Goal: Information Seeking & Learning: Learn about a topic

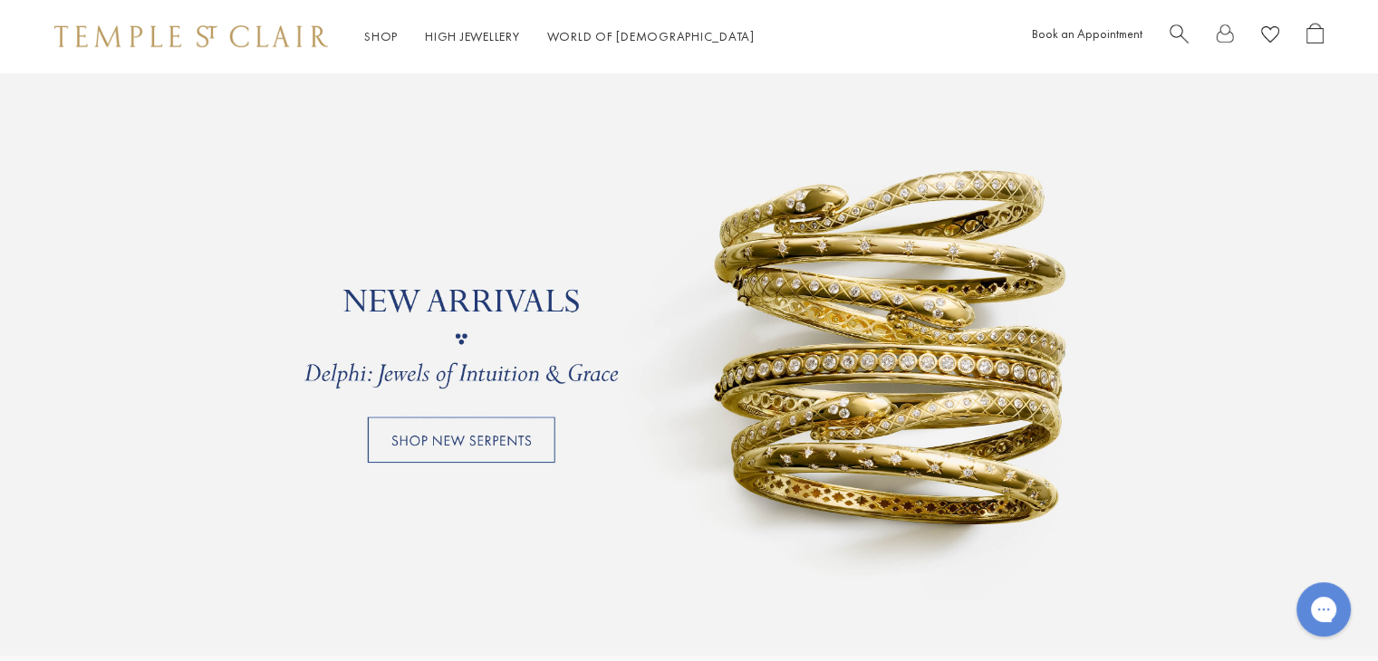
scroll to position [1449, 0]
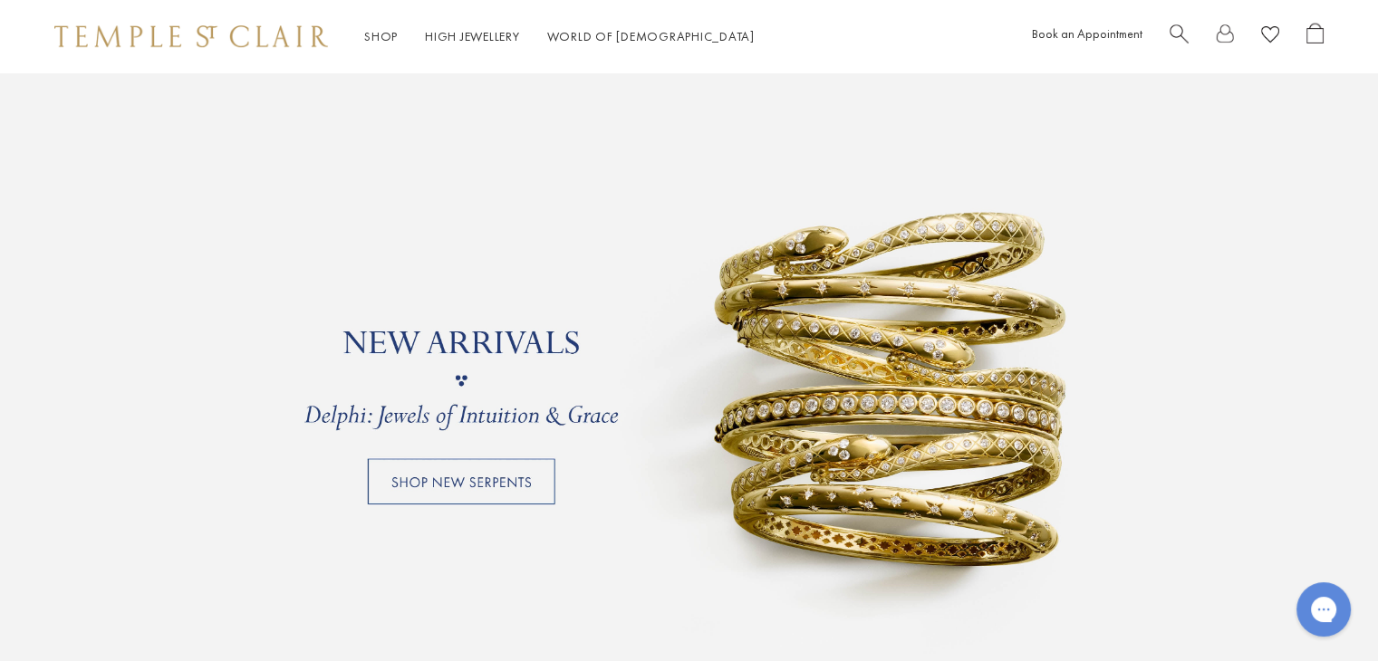
click at [460, 490] on link at bounding box center [689, 380] width 1378 height 634
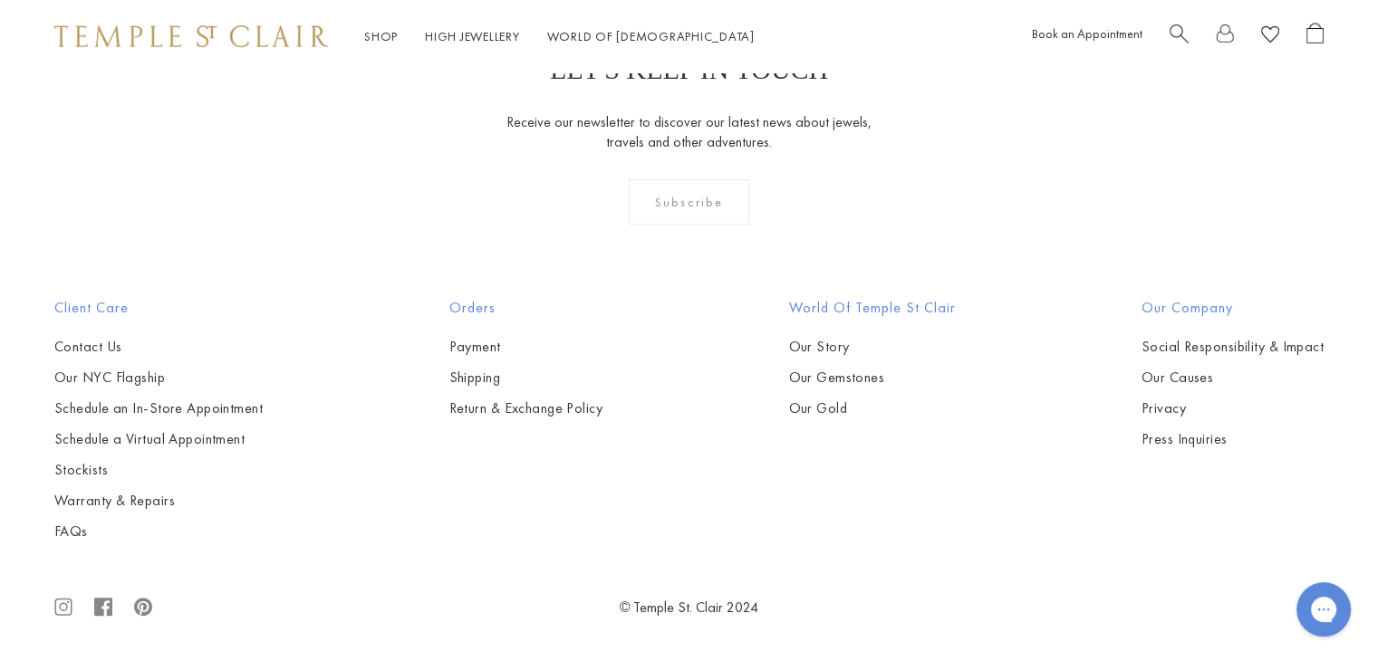
scroll to position [775, 0]
click at [0, 0] on img at bounding box center [0, 0] width 0 height 0
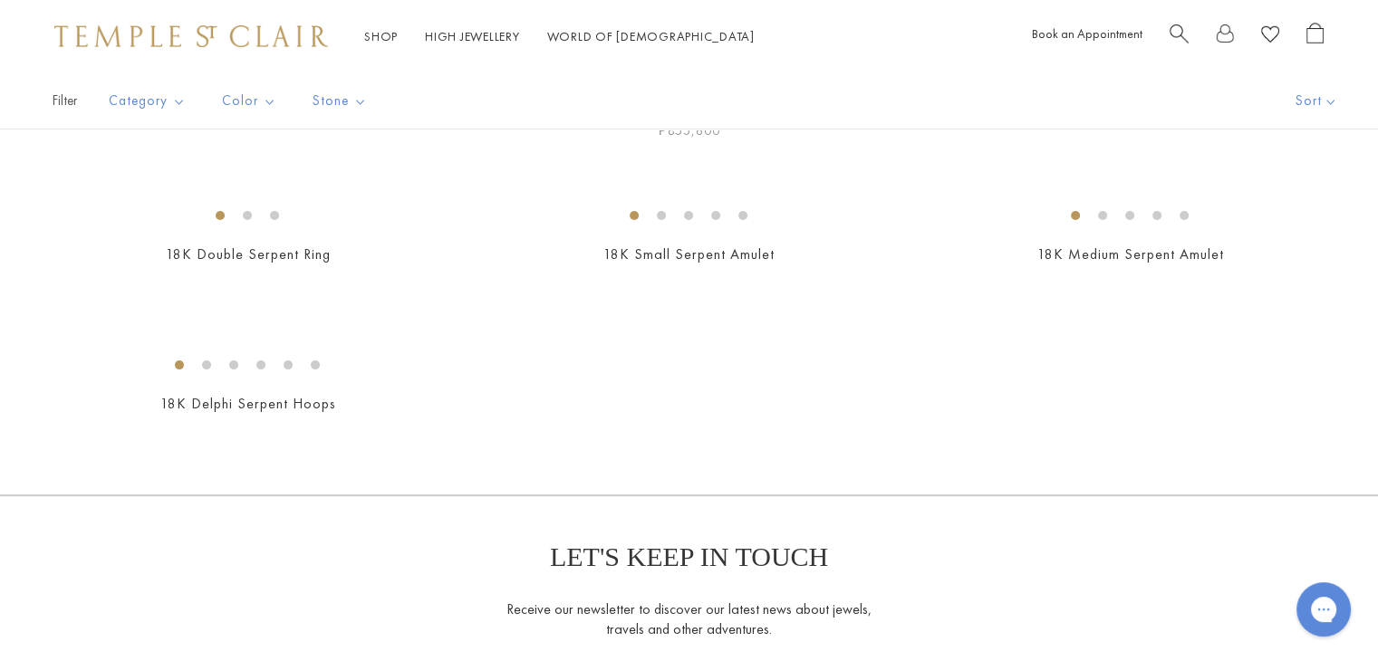
click at [0, 0] on img at bounding box center [0, 0] width 0 height 0
click at [322, 146] on ul "Diamond Rock Crystal" at bounding box center [389, 152] width 181 height 52
click at [142, 168] on button "Bracelets" at bounding box center [193, 168] width 168 height 21
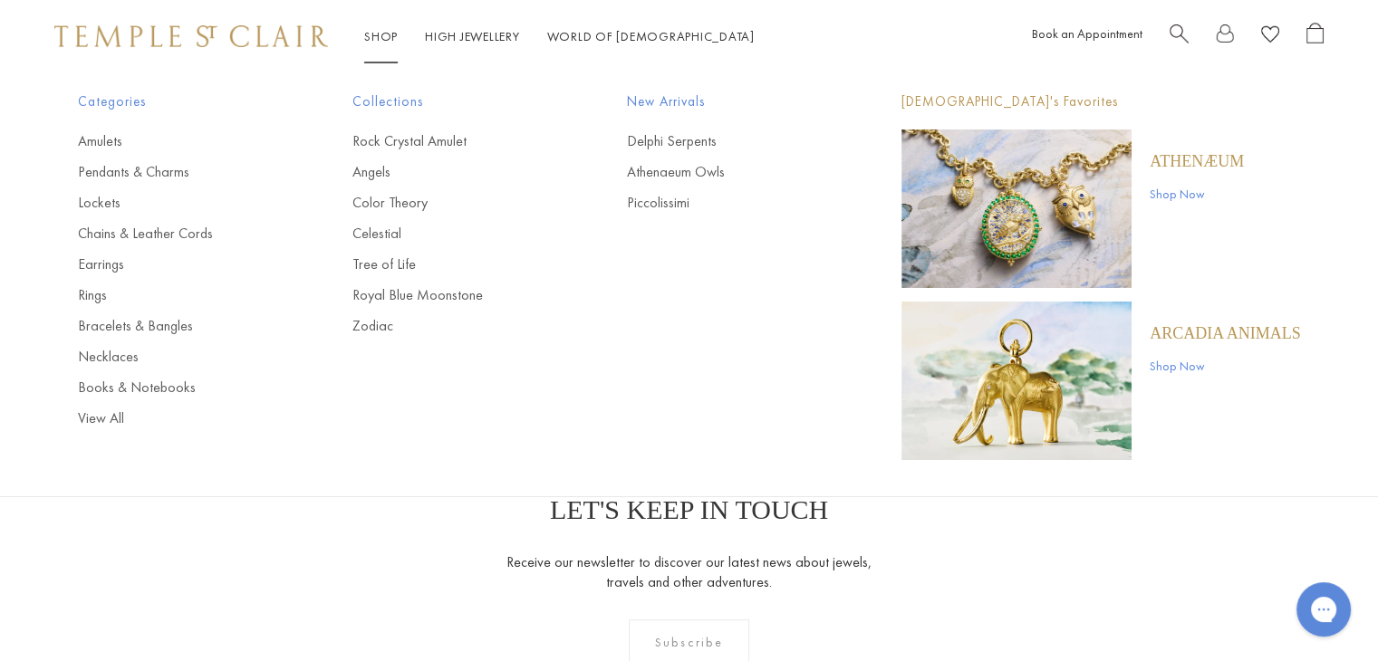
click at [382, 41] on link "Shop Shop" at bounding box center [381, 36] width 34 height 16
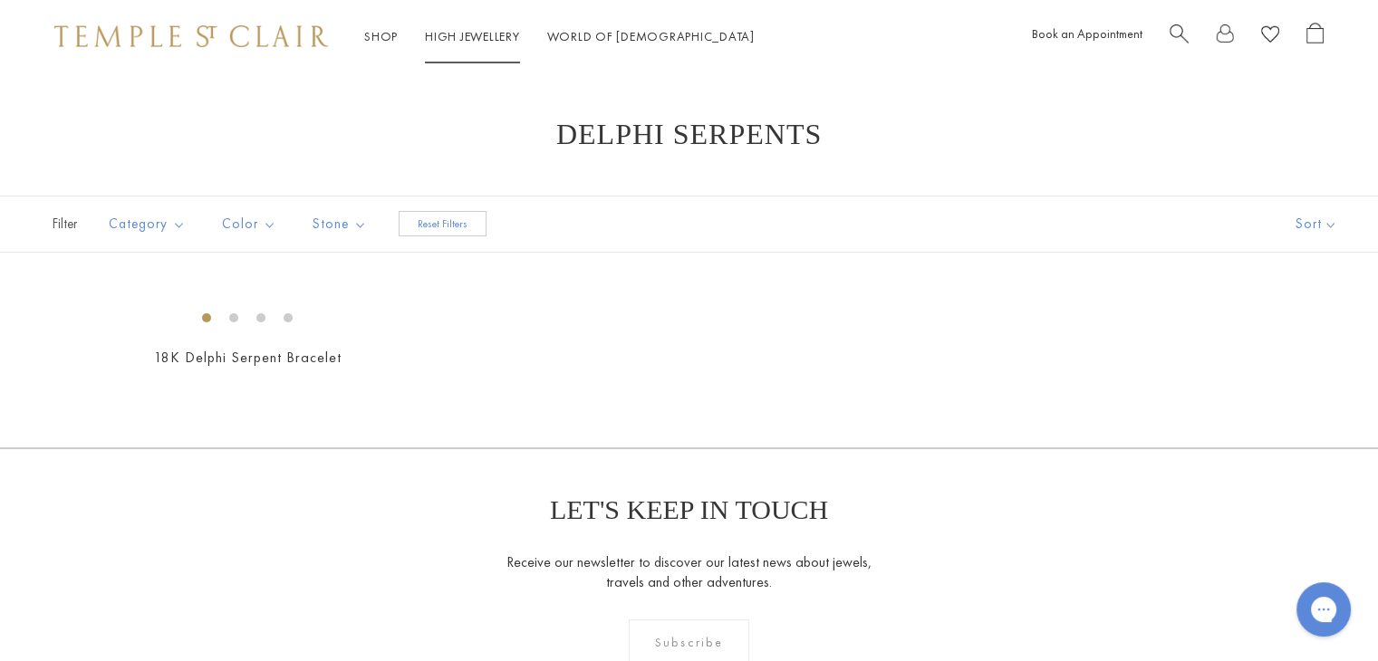
click at [442, 41] on link "High Jewellery High Jewellery" at bounding box center [472, 36] width 95 height 16
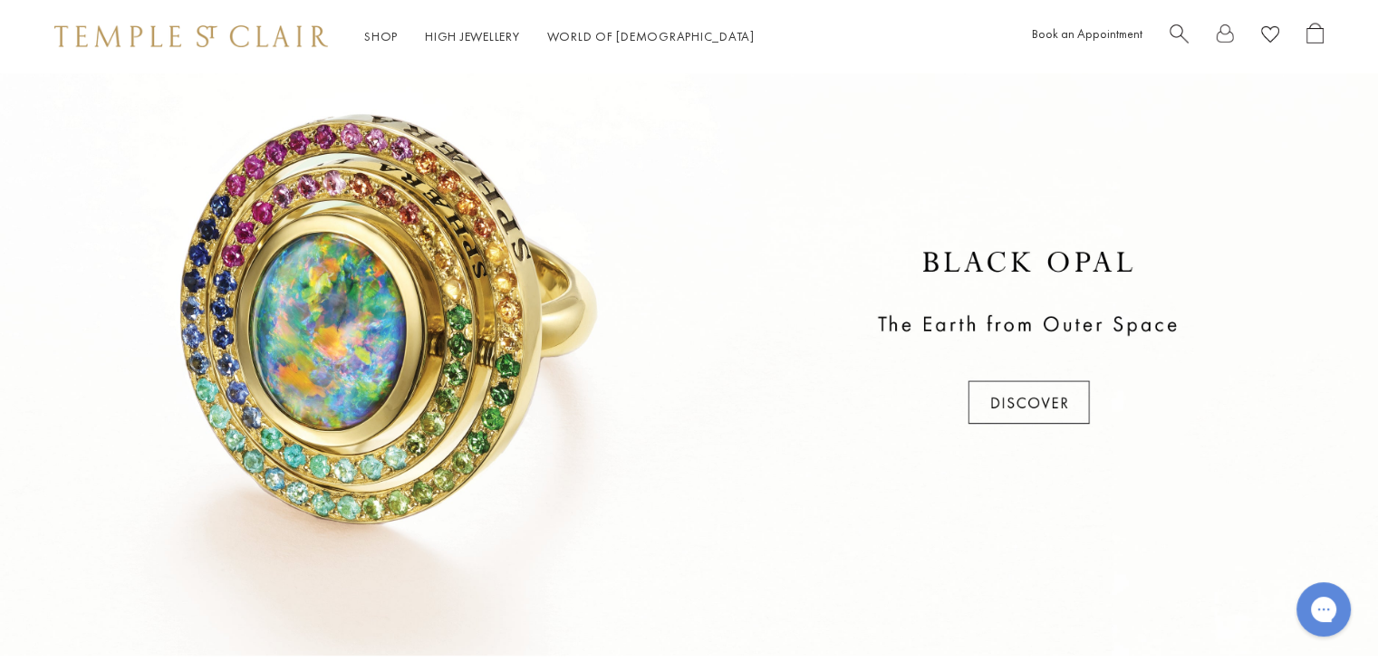
scroll to position [703, 0]
click at [980, 412] on div at bounding box center [689, 339] width 1378 height 634
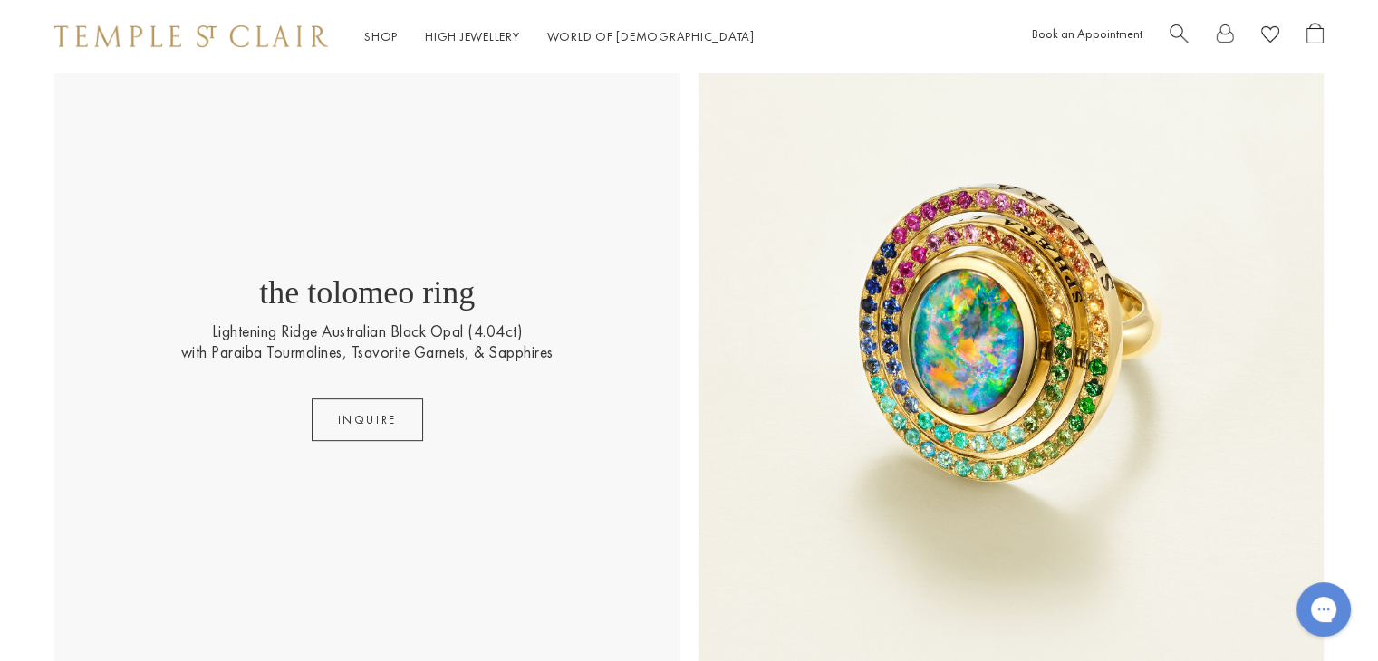
scroll to position [696, 0]
click at [410, 343] on p "with Paraiba Tourmalines, Tsavorite Garnets, & Sapphires" at bounding box center [367, 353] width 372 height 21
click at [373, 426] on button "INQUIRE" at bounding box center [367, 421] width 111 height 43
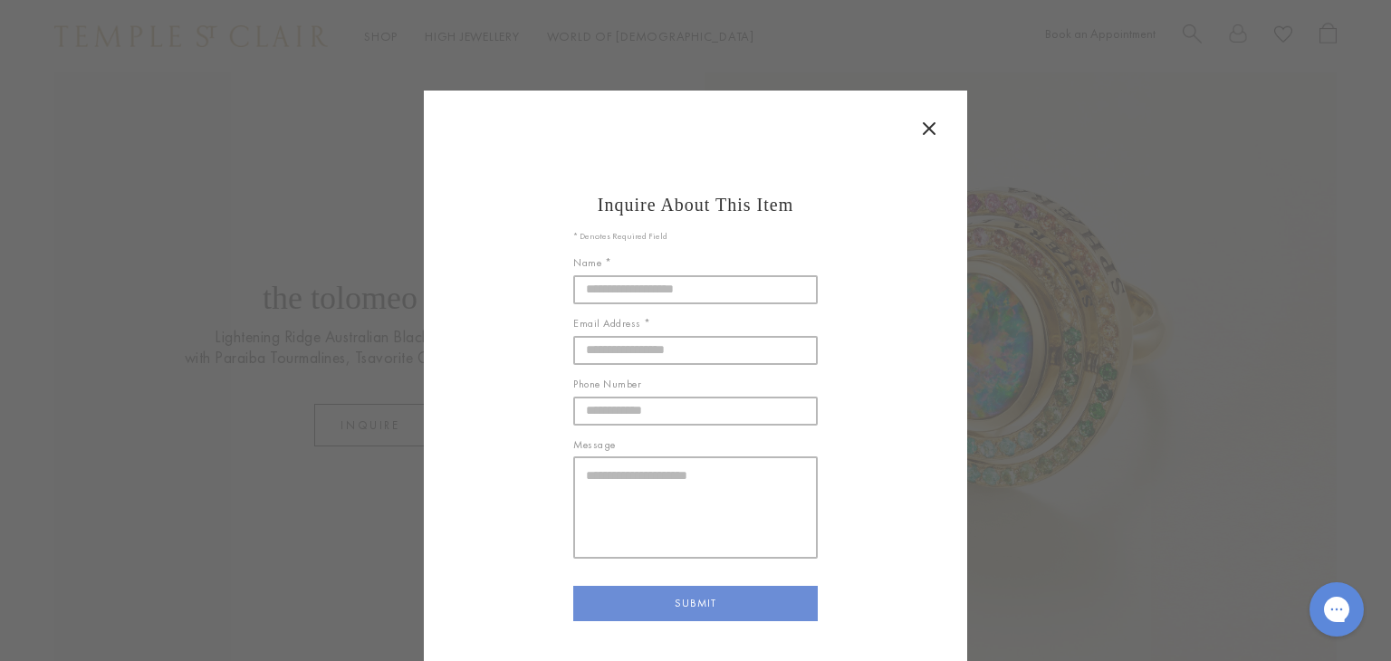
click at [928, 115] on button at bounding box center [929, 130] width 40 height 43
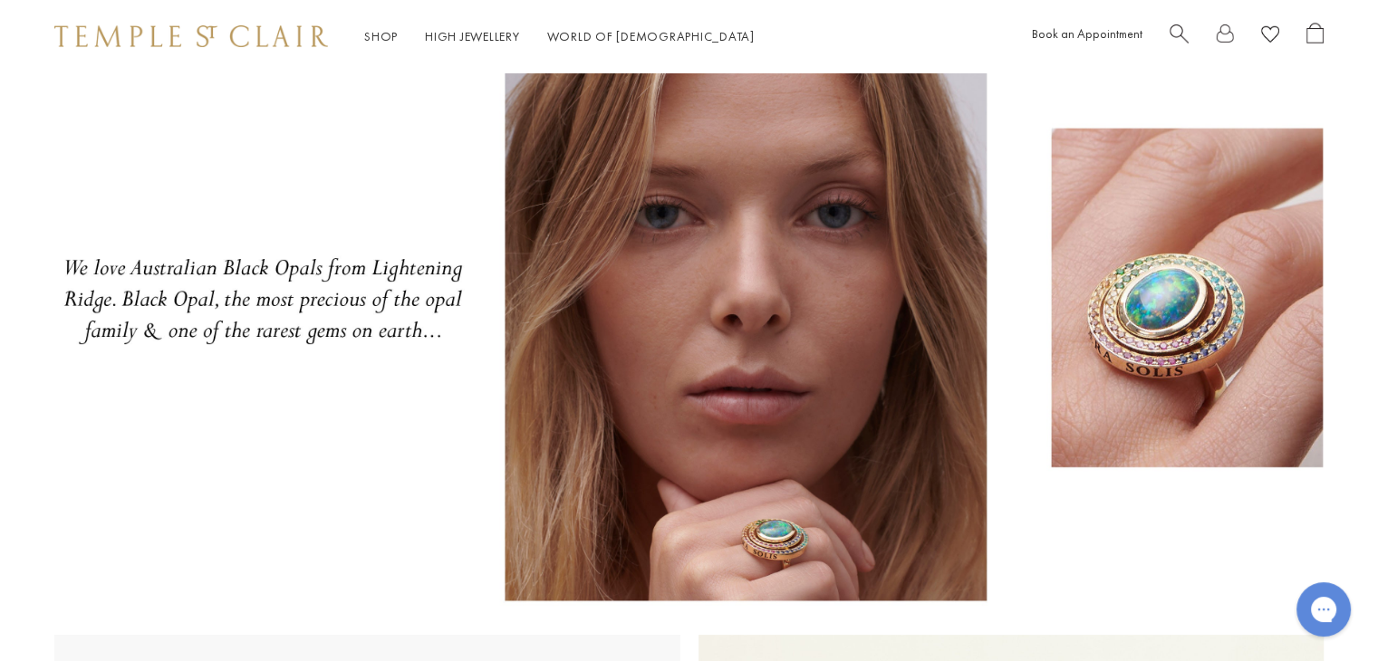
scroll to position [0, 0]
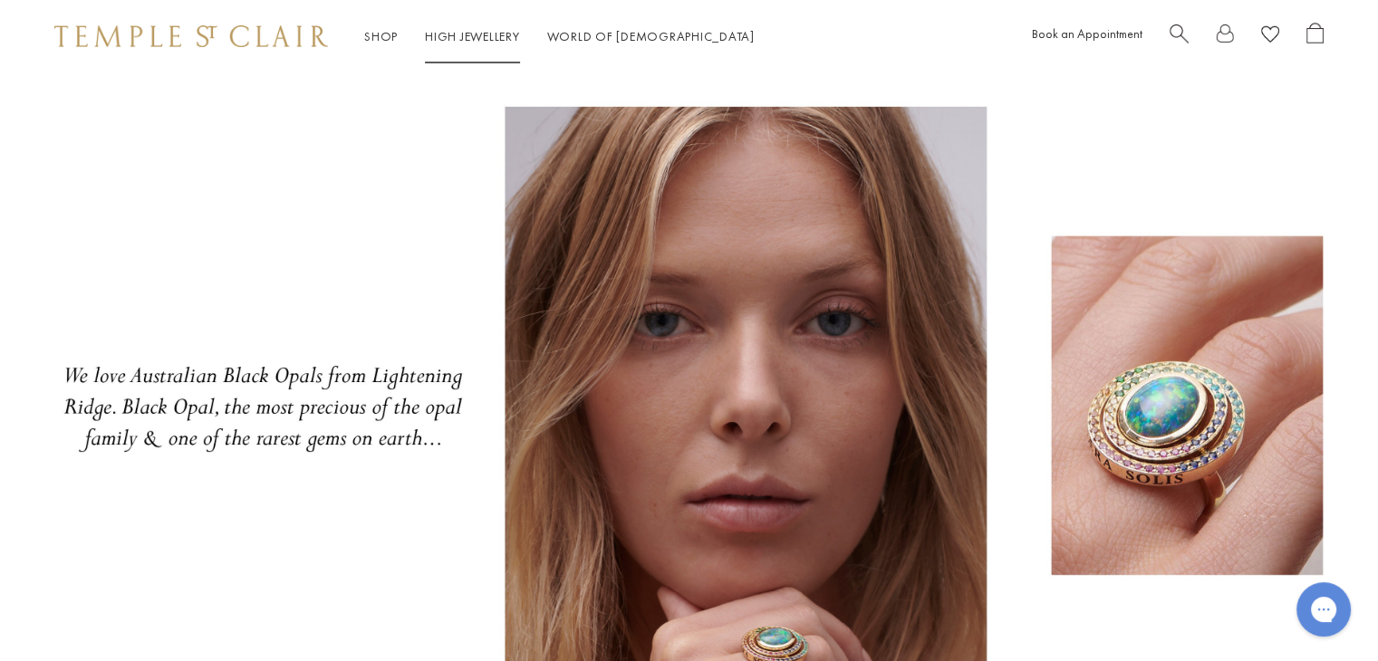
click at [500, 30] on link "High Jewellery High Jewellery" at bounding box center [472, 36] width 95 height 16
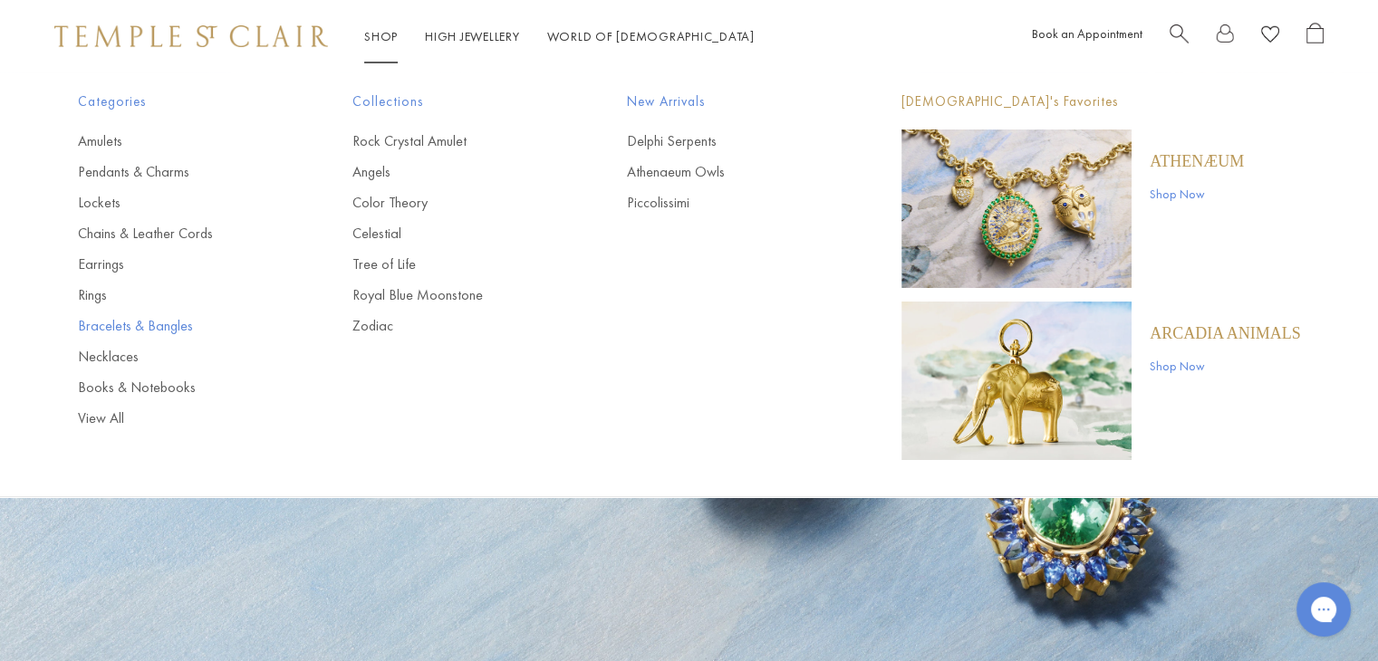
click at [101, 323] on link "Bracelets & Bangles" at bounding box center [179, 326] width 202 height 20
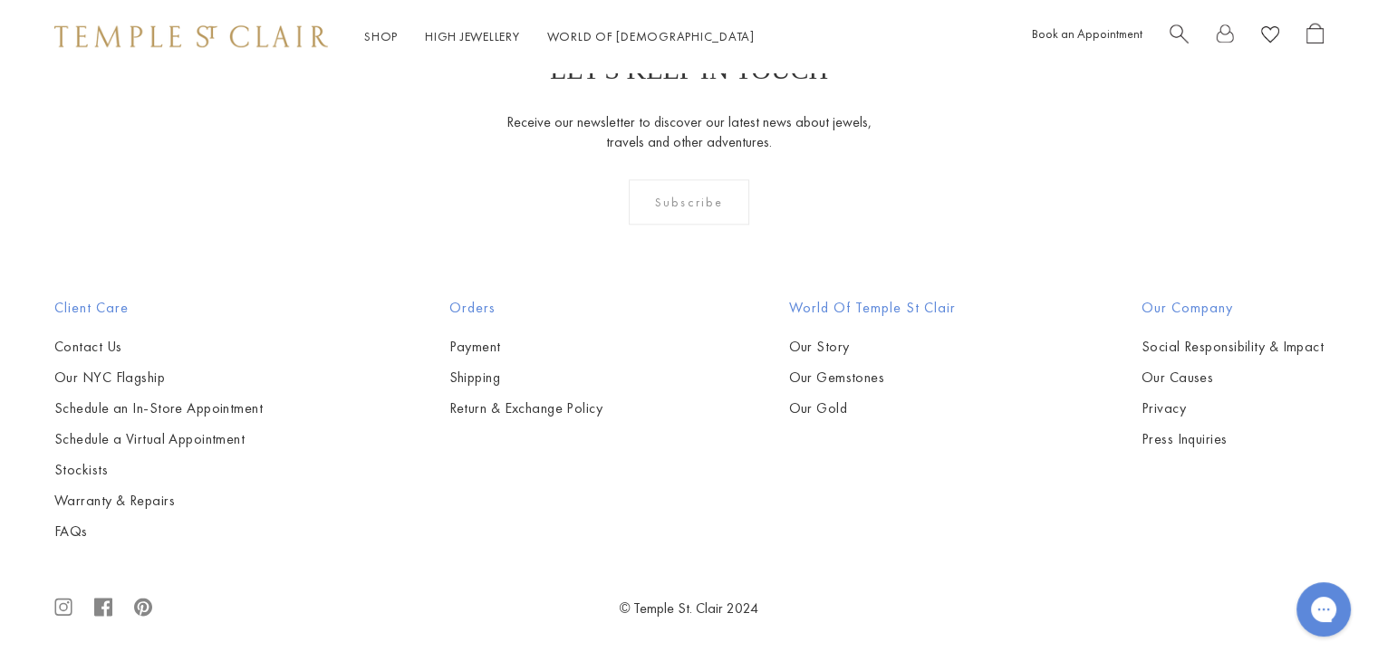
scroll to position [3460, 0]
